Goal: Subscribe to service/newsletter

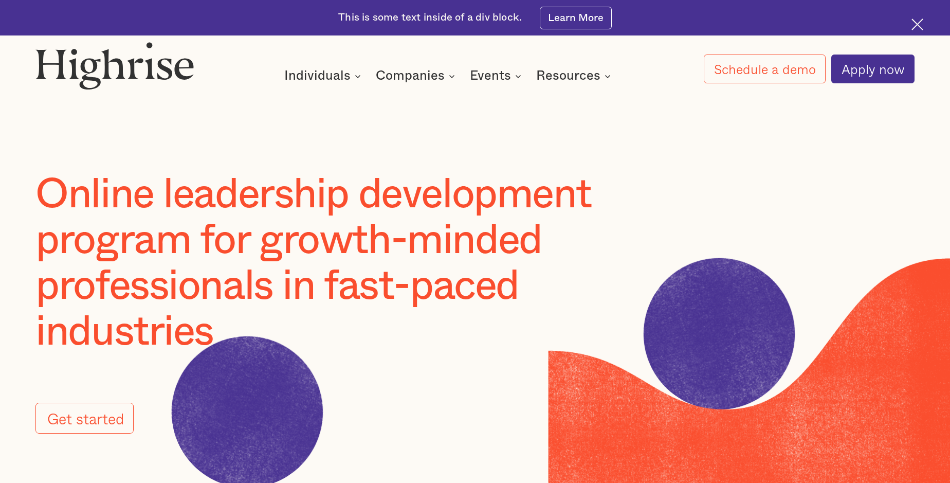
scroll to position [0, 69]
type input "[EMAIL_ADDRESS][PERSON_NAME][DOMAIN_NAME]"
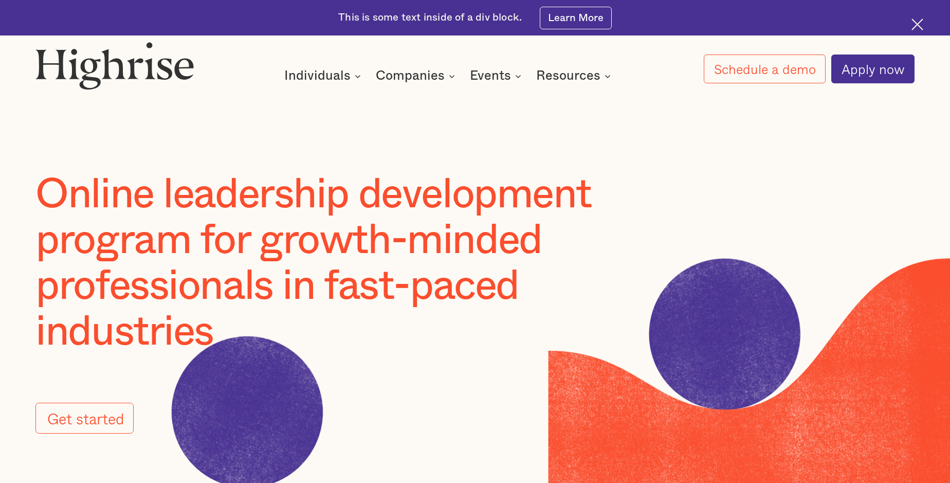
click at [285, 409] on image at bounding box center [247, 411] width 349 height 349
